Goal: Task Accomplishment & Management: Manage account settings

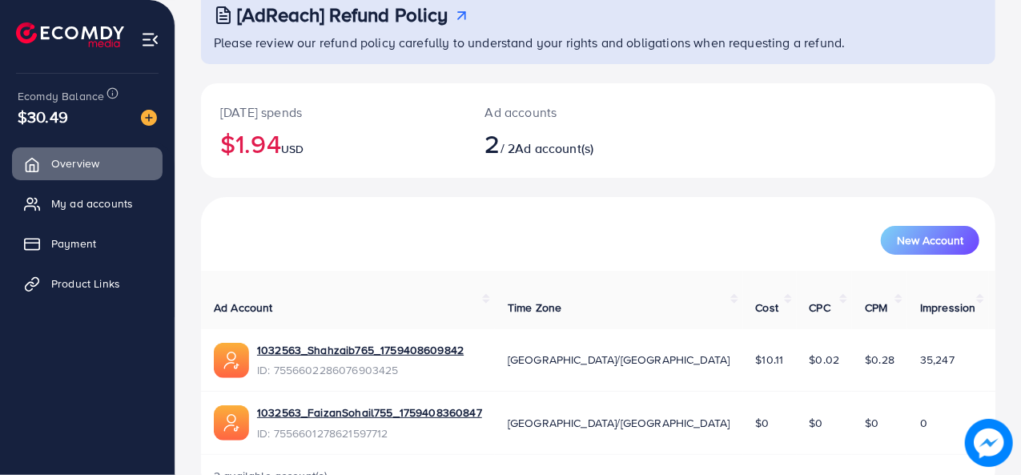
scroll to position [138, 0]
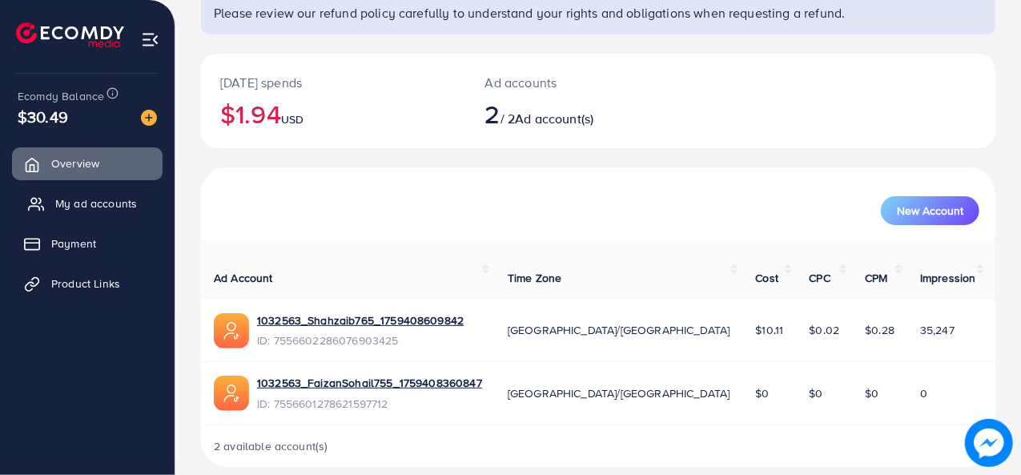
click at [114, 199] on span "My ad accounts" at bounding box center [96, 203] width 82 height 16
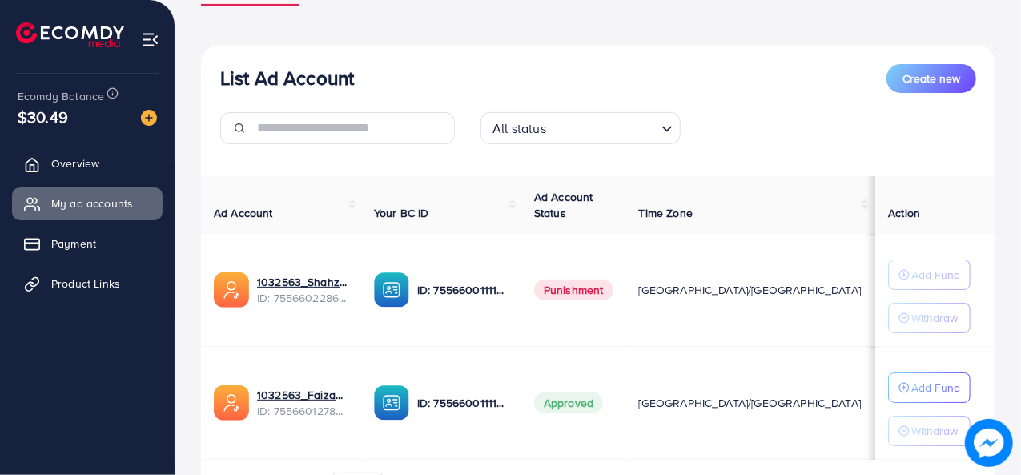
scroll to position [148, 0]
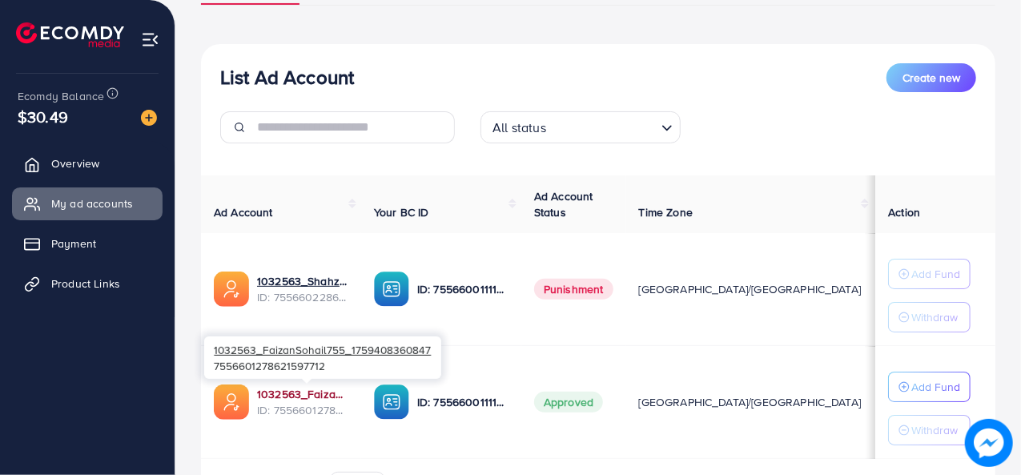
click at [315, 393] on link "1032563_FaizanSohail755_1759408360847" at bounding box center [302, 394] width 91 height 16
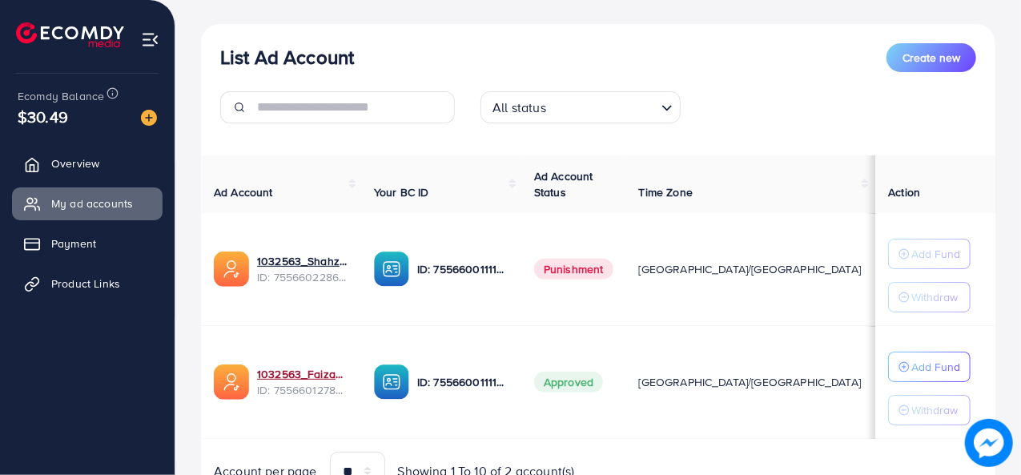
scroll to position [170, 0]
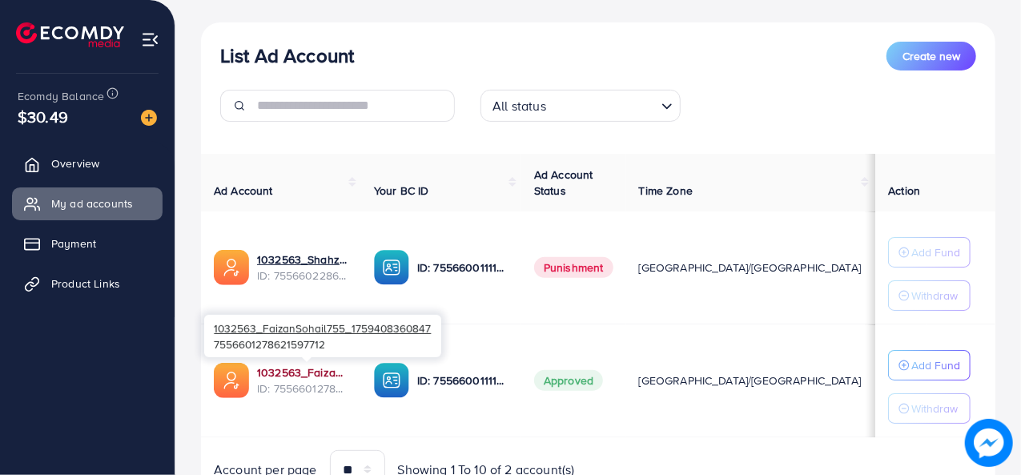
click at [306, 371] on link "1032563_FaizanSohail755_1759408360847" at bounding box center [302, 372] width 91 height 16
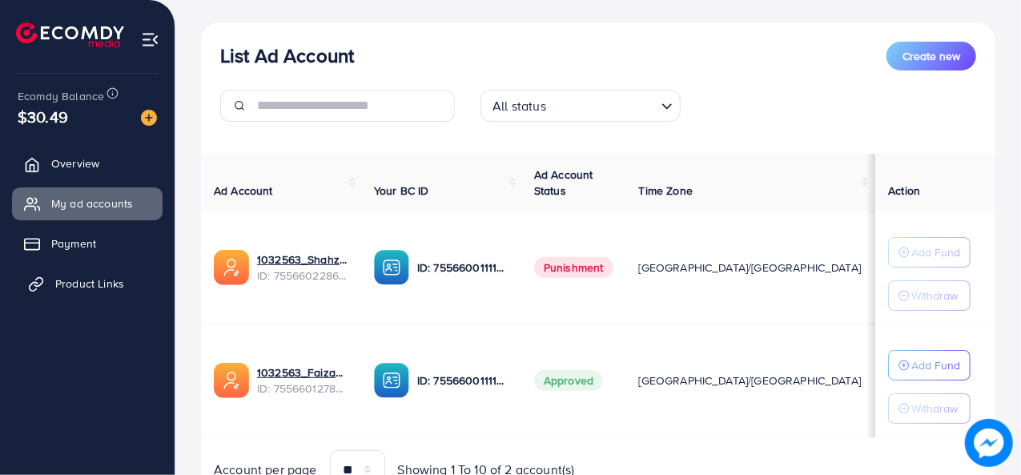
click at [78, 288] on span "Product Links" at bounding box center [89, 283] width 69 height 16
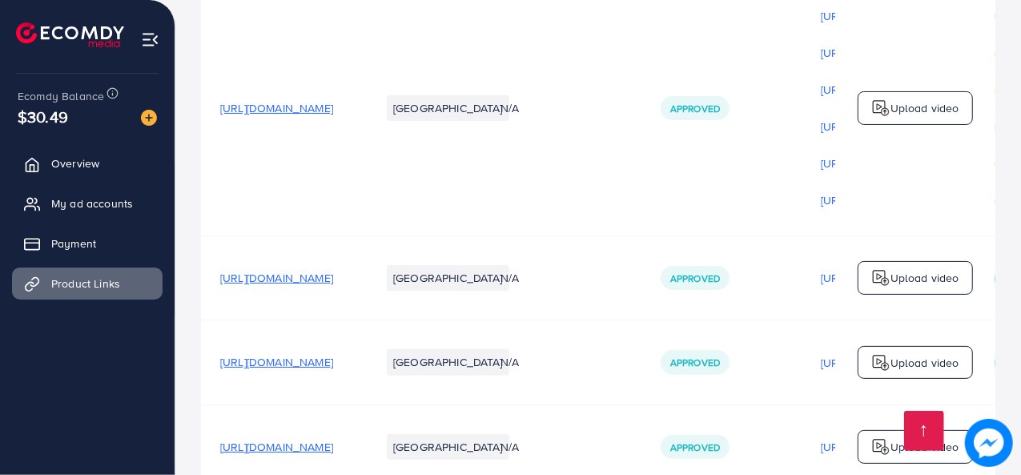
scroll to position [327, 0]
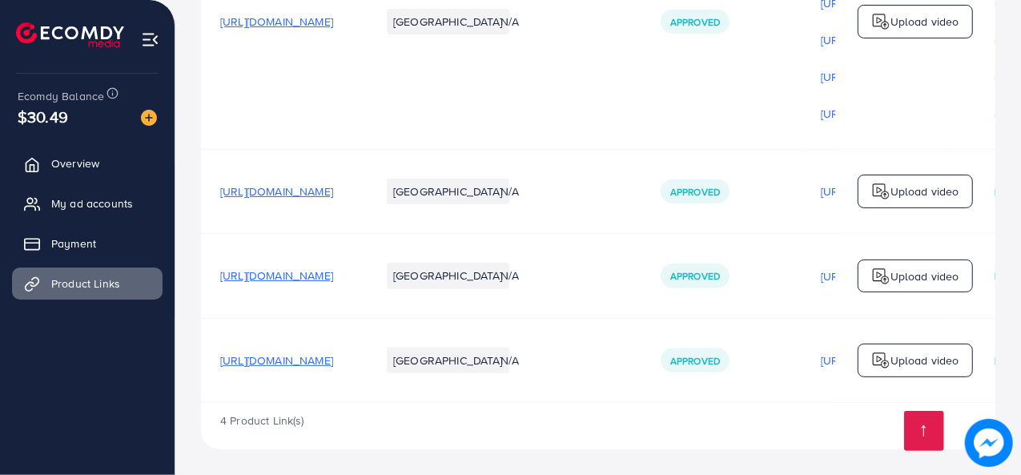
click at [327, 359] on span "[URL][DOMAIN_NAME]" at bounding box center [276, 360] width 113 height 16
